Goal: Task Accomplishment & Management: Use online tool/utility

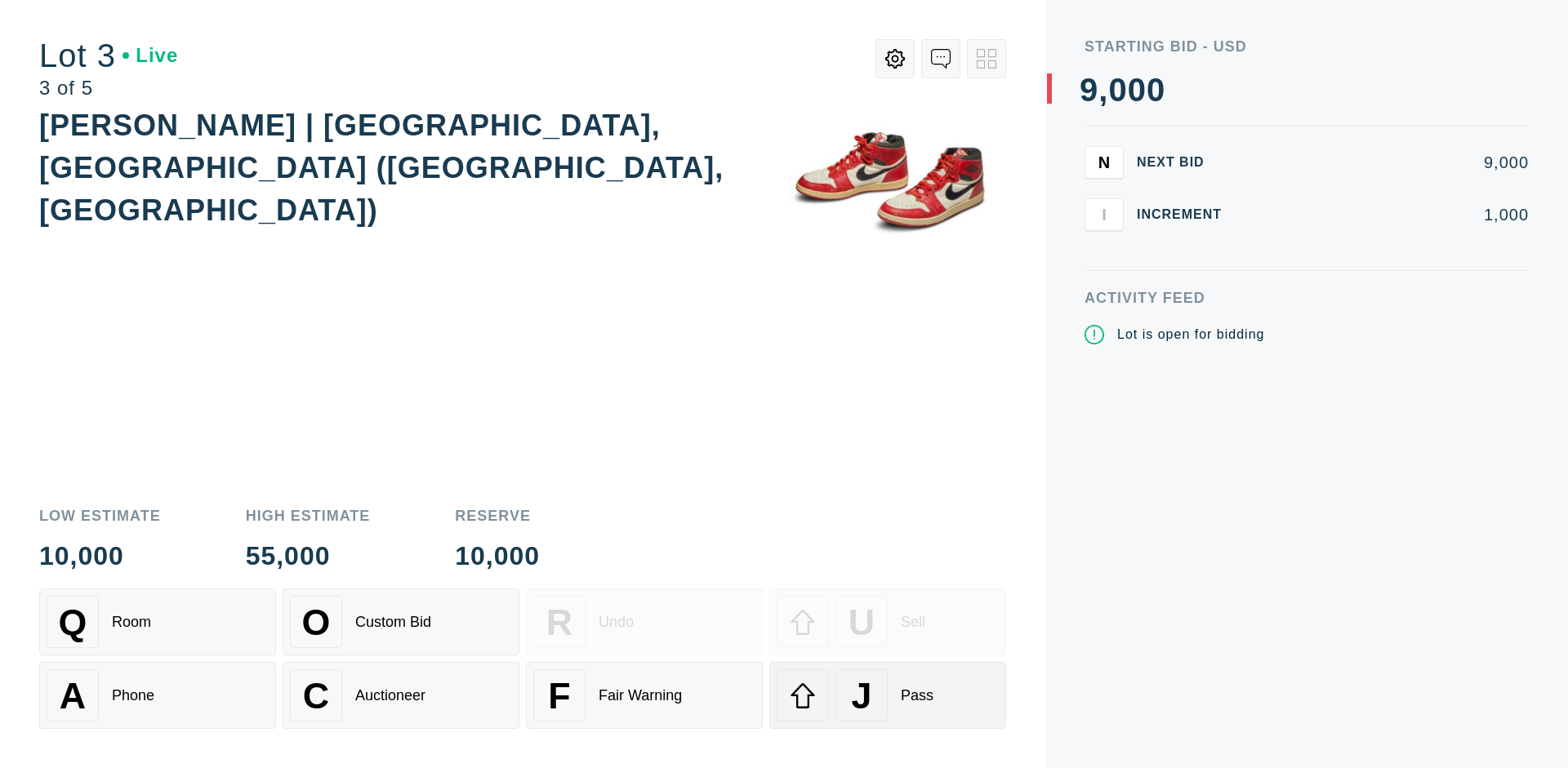
click at [888, 696] on div "J Pass" at bounding box center [888, 696] width 222 height 52
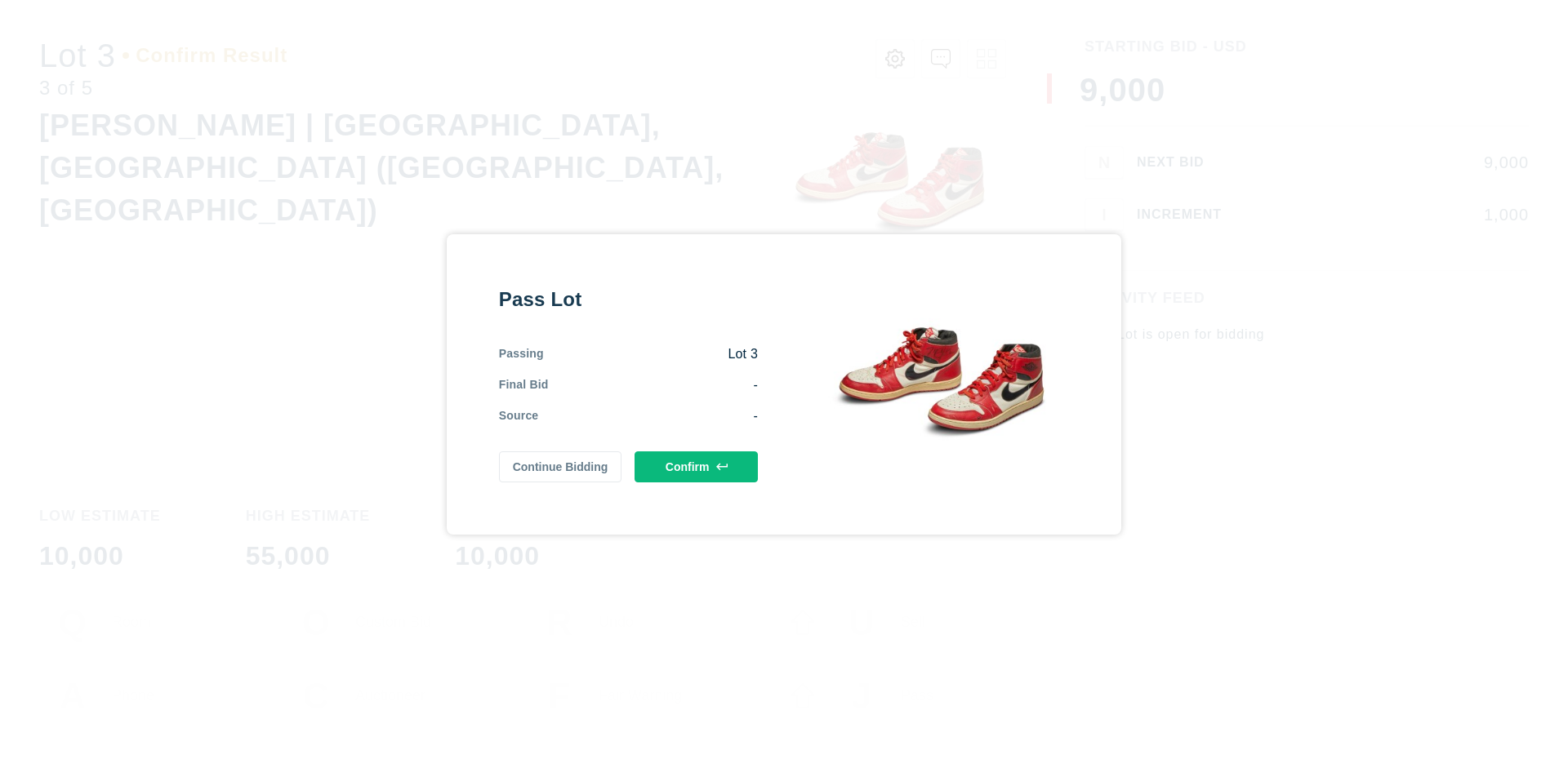
click at [697, 467] on button "Confirm" at bounding box center [696, 467] width 124 height 31
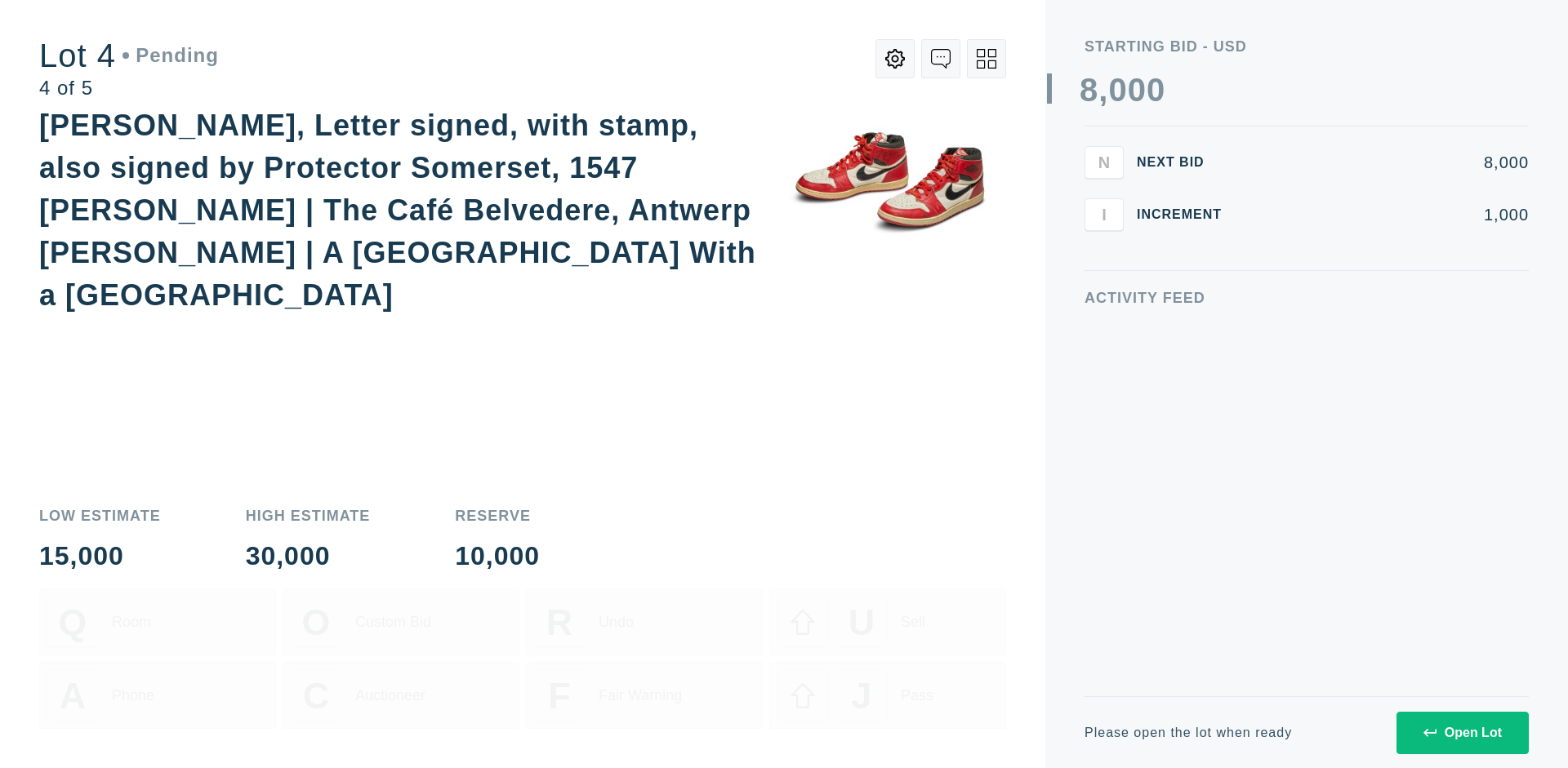
click at [987, 58] on icon at bounding box center [986, 58] width 19 height 19
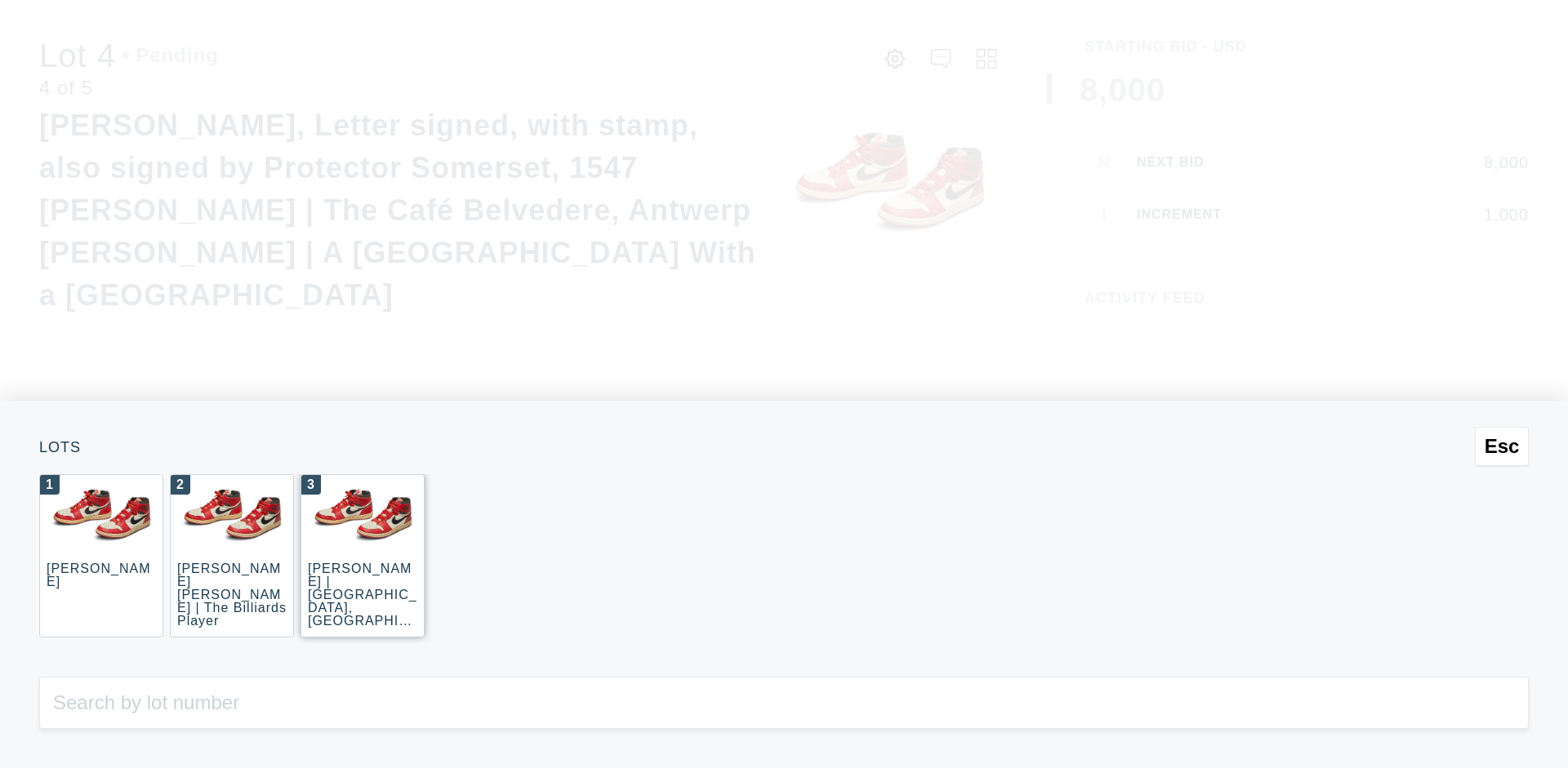
click at [363, 556] on div "3 JOAQUÍN SOROLLA | La Caleta, Málaga (La Caleta Beach, Málaga)" at bounding box center [363, 555] width 125 height 163
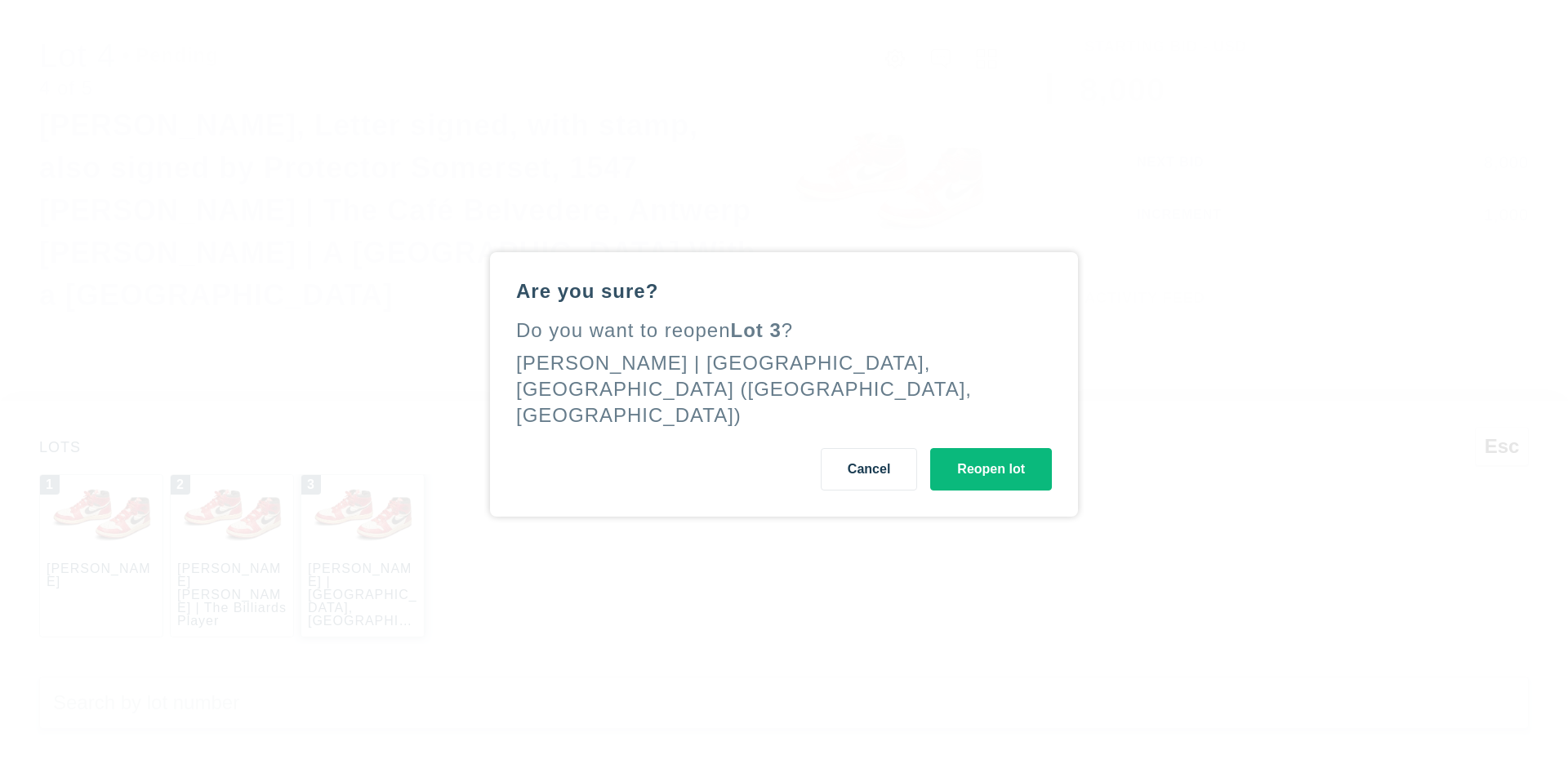
click at [991, 456] on button "Reopen lot" at bounding box center [991, 469] width 122 height 42
